Goal: Task Accomplishment & Management: Complete application form

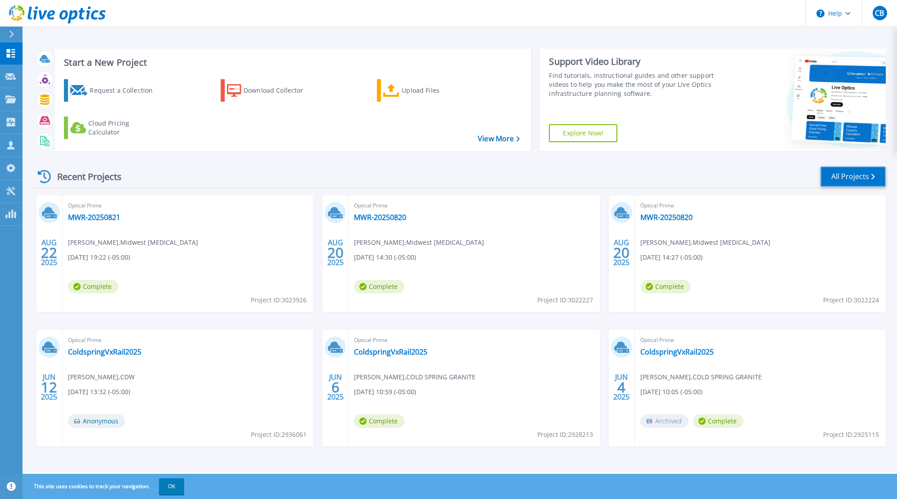
click at [855, 179] on link "All Projects" at bounding box center [853, 177] width 65 height 20
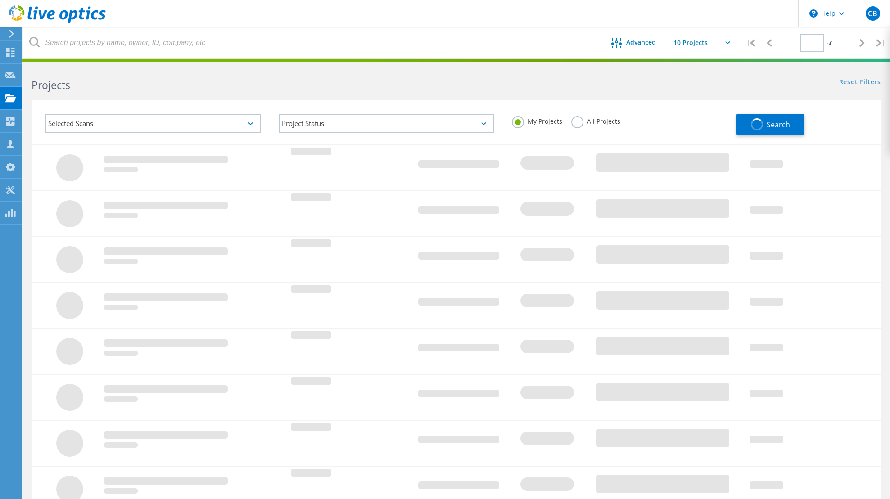
type input "1"
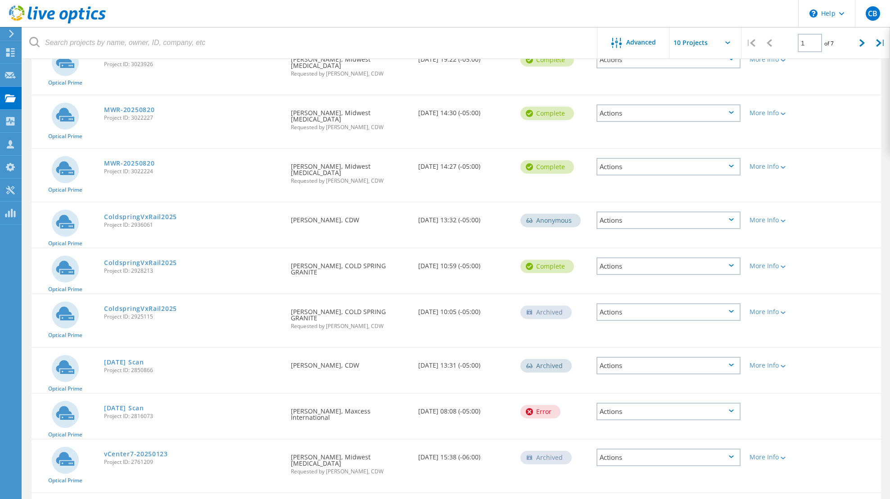
scroll to position [169, 0]
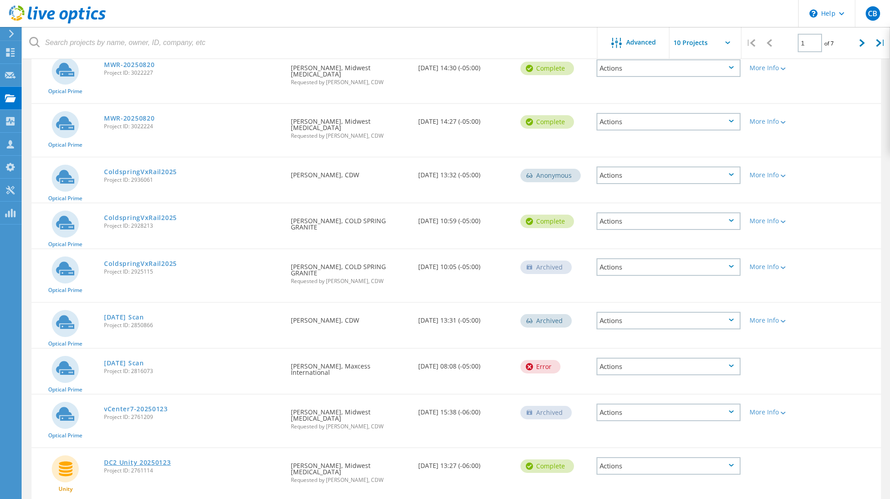
click at [145, 460] on link "DC2 Unity 20250123" at bounding box center [137, 463] width 67 height 6
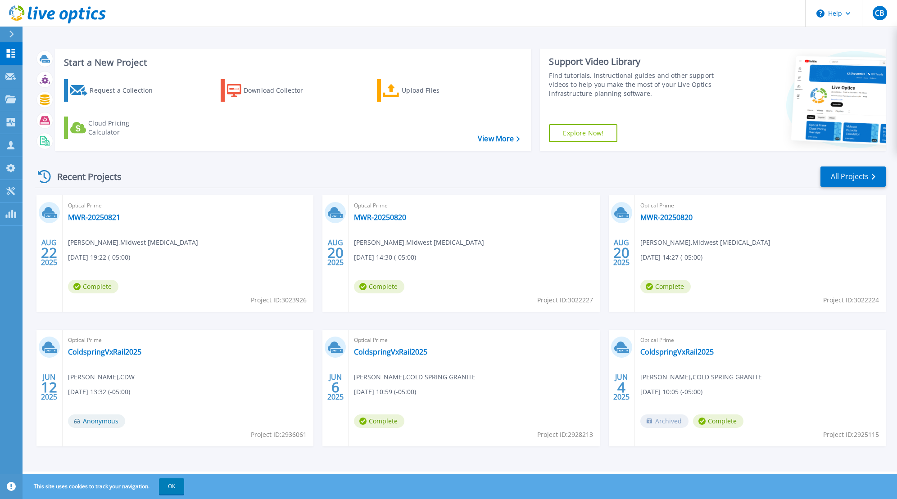
click at [9, 37] on div at bounding box center [15, 34] width 14 height 15
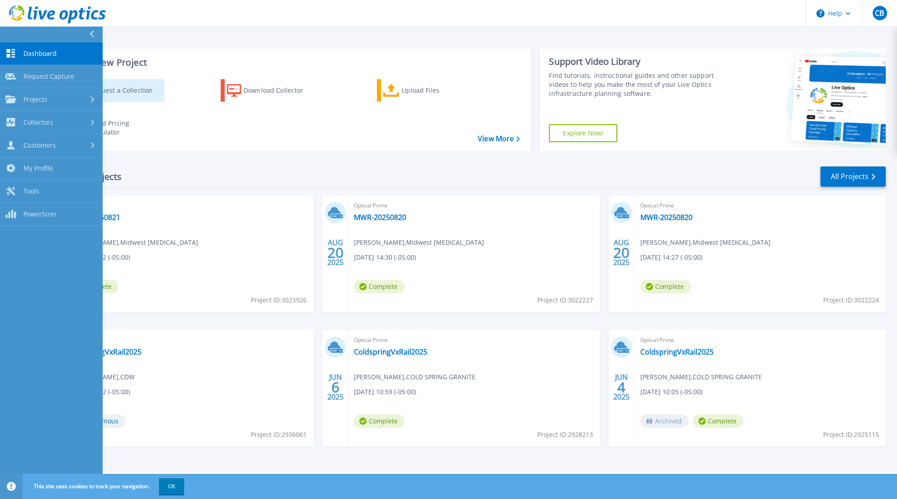
click at [137, 92] on div "Request a Collection" at bounding box center [126, 91] width 72 height 18
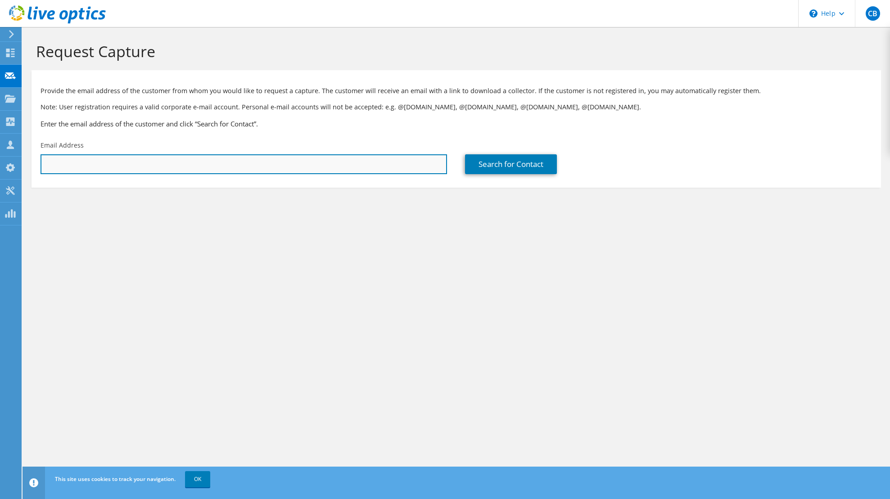
click at [183, 161] on input "text" at bounding box center [244, 164] width 407 height 20
paste input "adamgriggs@theescogroup.com"
type input "adamgriggs@theescogroup.com"
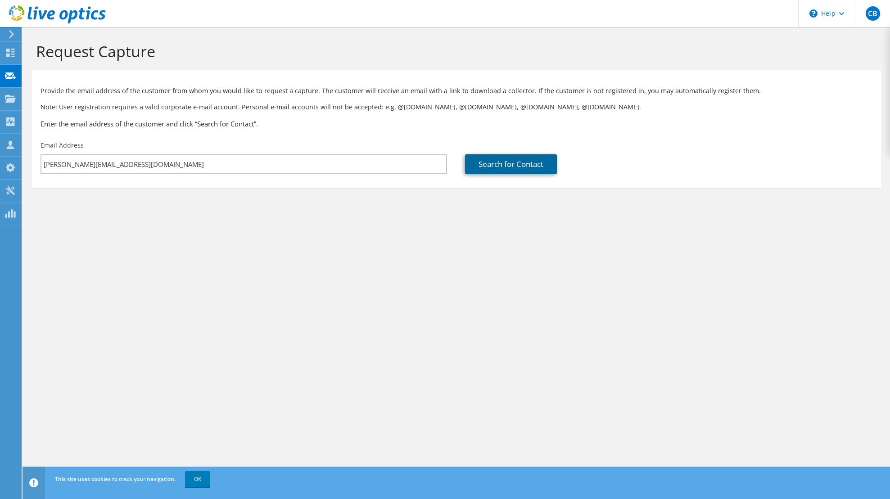
drag, startPoint x: 491, startPoint y: 163, endPoint x: 481, endPoint y: 164, distance: 10.1
click at [491, 163] on link "Search for Contact" at bounding box center [511, 164] width 92 height 20
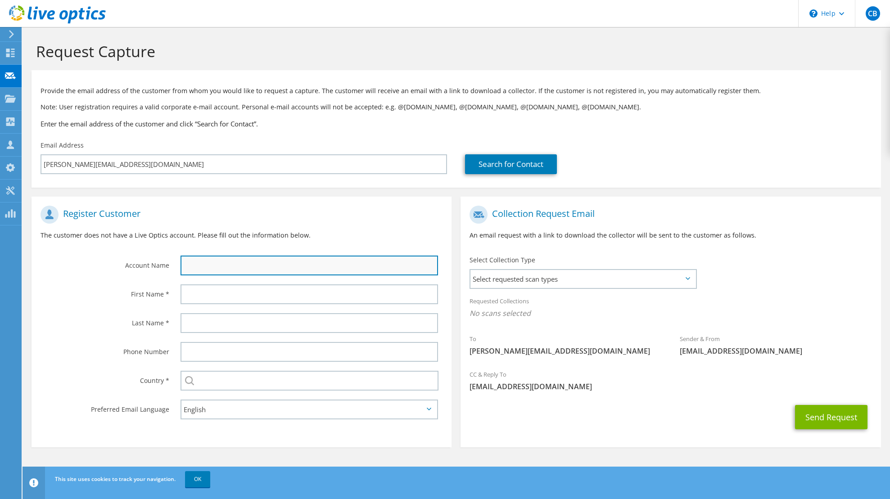
click at [222, 268] on input "text" at bounding box center [310, 266] width 258 height 20
type input "The Esco Group"
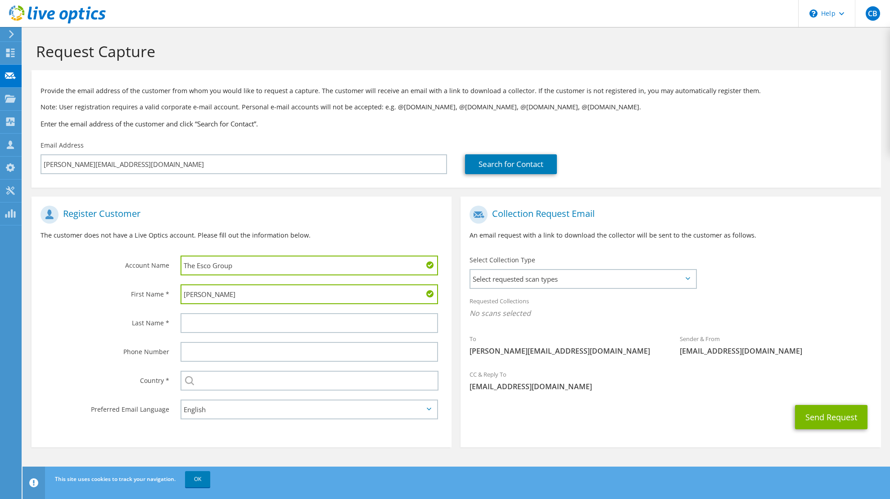
type input "Adam"
type input "Griggs"
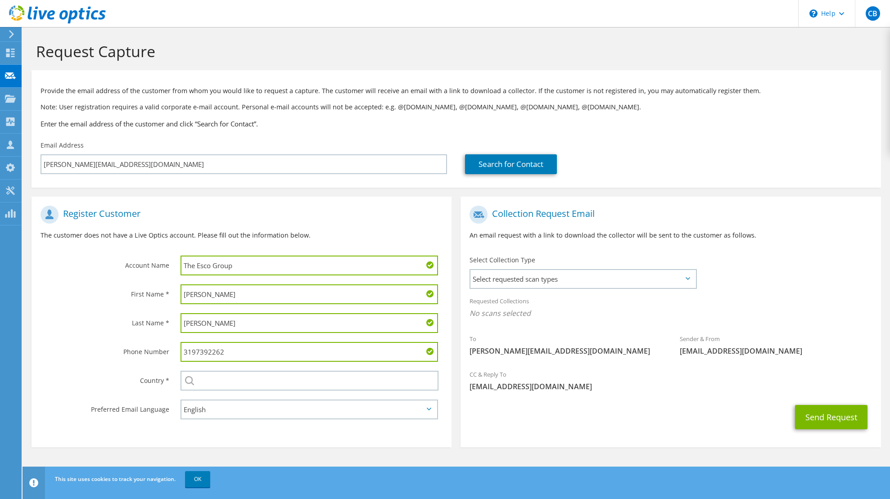
type input "3197392262"
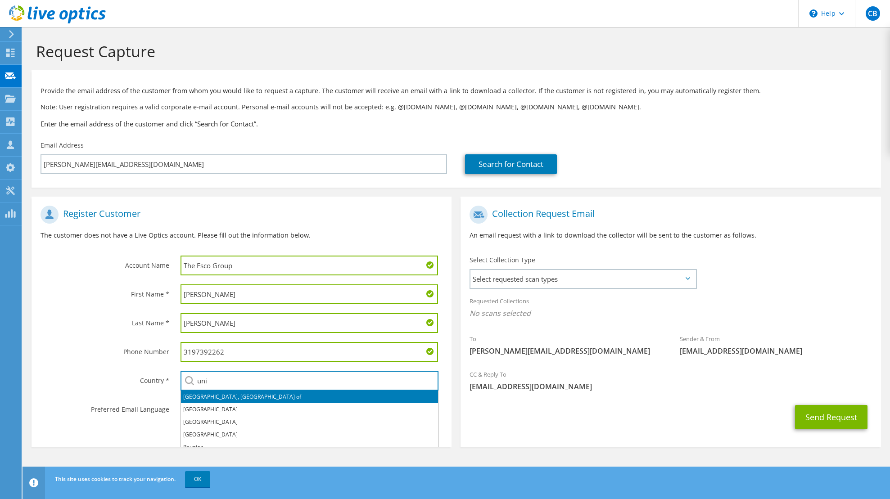
scroll to position [7, 0]
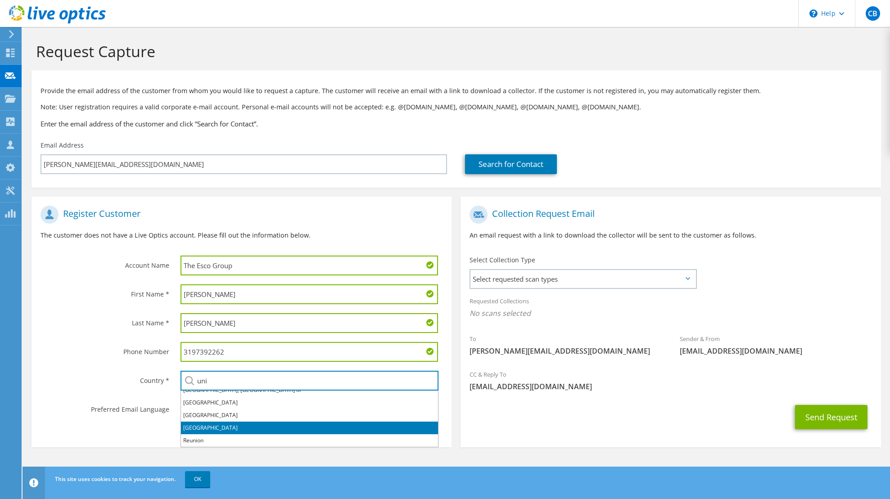
click at [203, 426] on li "[GEOGRAPHIC_DATA]" at bounding box center [309, 428] width 257 height 13
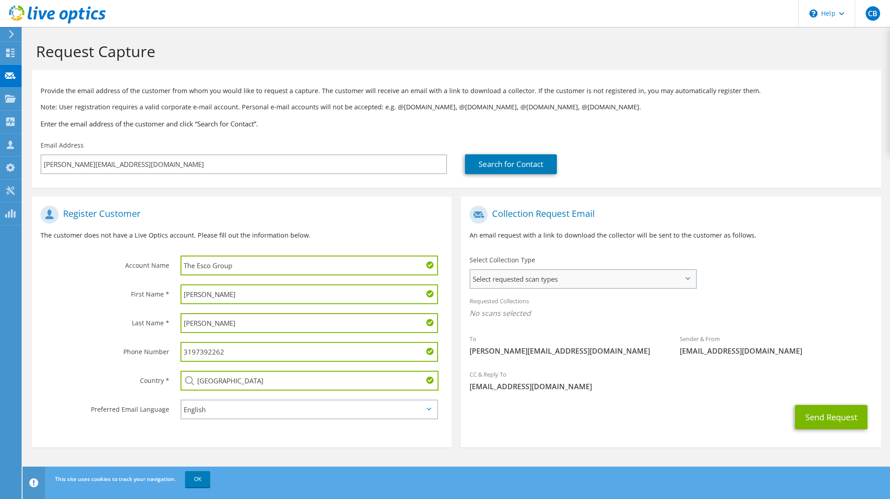
type input "[GEOGRAPHIC_DATA]"
click at [591, 276] on span "Select requested scan types" at bounding box center [583, 279] width 225 height 18
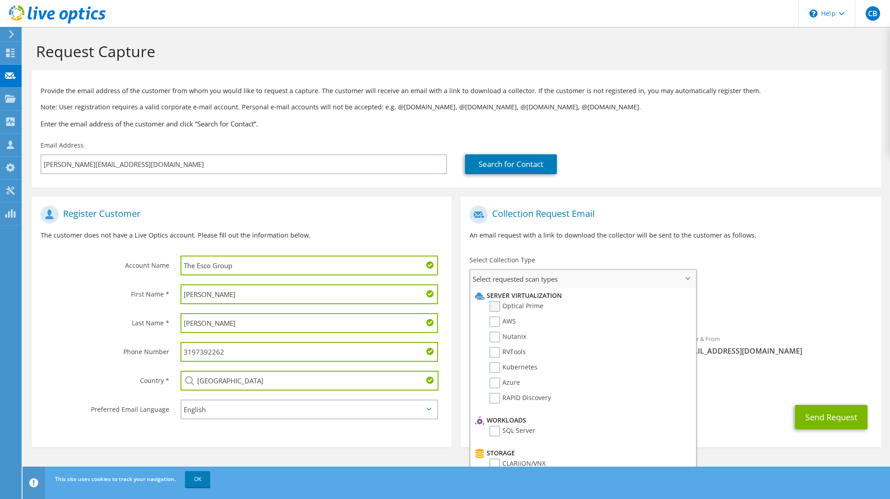
click at [498, 304] on label "Optical Prime" at bounding box center [517, 306] width 54 height 11
click at [0, 0] on input "Optical Prime" at bounding box center [0, 0] width 0 height 0
click at [819, 280] on div "To adamgriggs@theescogroup.com Sender & From liveoptics@liveoptics.com" at bounding box center [671, 284] width 420 height 167
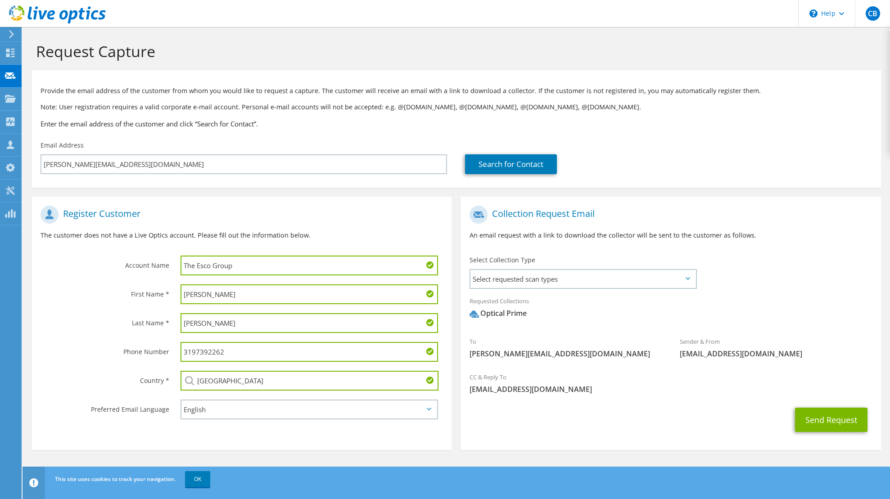
click at [665, 268] on div "Select Collection Type Select requested scan types Server Virtualization Optica…" at bounding box center [583, 272] width 227 height 32
click at [676, 272] on span "Select requested scan types" at bounding box center [583, 279] width 225 height 18
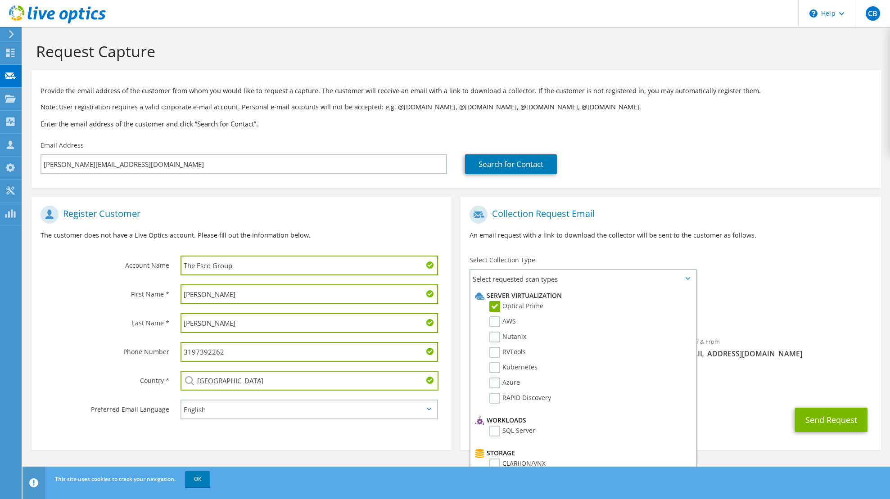
click at [746, 255] on div "To adamgriggs@theescogroup.com Sender & From liveoptics@liveoptics.com" at bounding box center [671, 284] width 420 height 167
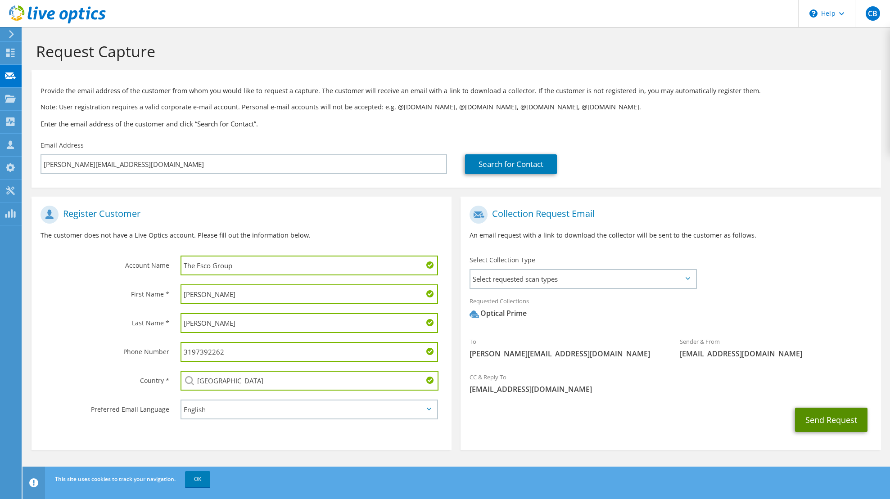
drag, startPoint x: 825, startPoint y: 418, endPoint x: 818, endPoint y: 417, distance: 6.8
click at [824, 418] on button "Send Request" at bounding box center [831, 420] width 73 height 24
